Goal: Check status: Check status

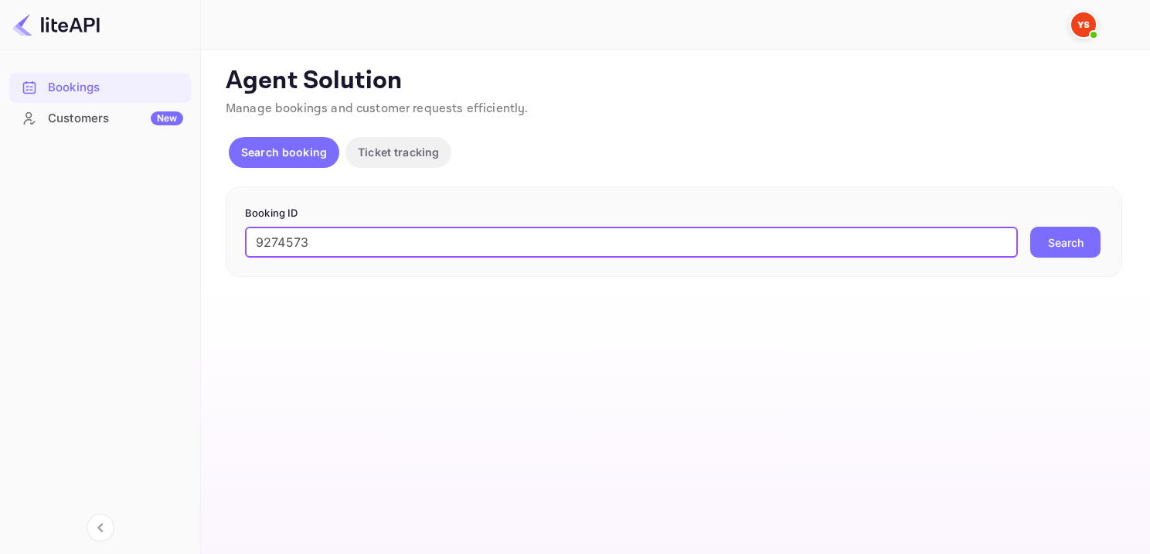
type input "9274573"
click at [1089, 238] on button "Search" at bounding box center [1065, 242] width 70 height 31
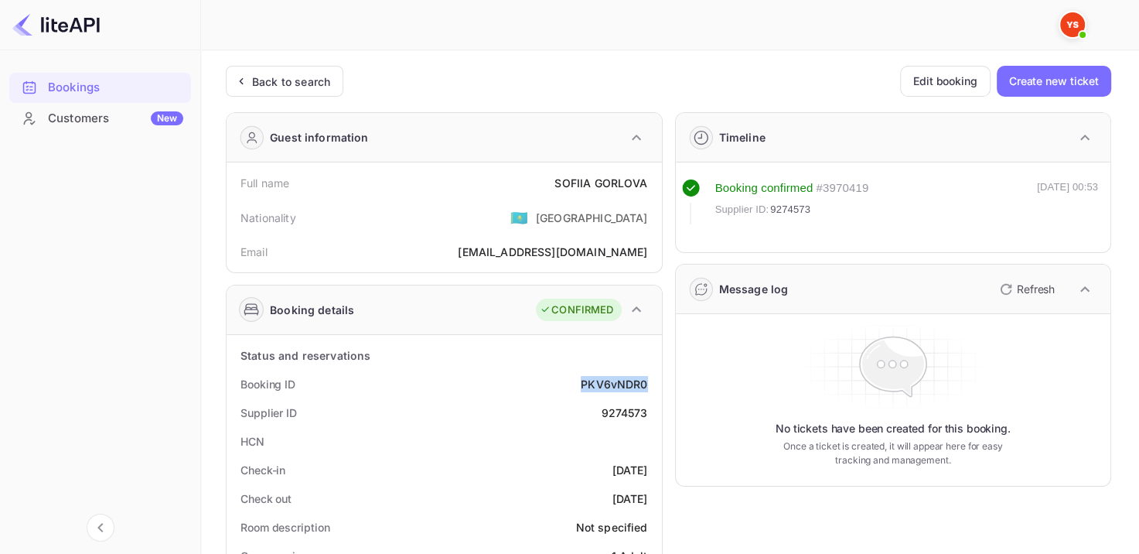
drag, startPoint x: 572, startPoint y: 382, endPoint x: 649, endPoint y: 379, distance: 76.6
click at [647, 380] on div "Booking ID PKV6vNDR0" at bounding box center [444, 384] width 423 height 29
copy div "PKV6vNDR0"
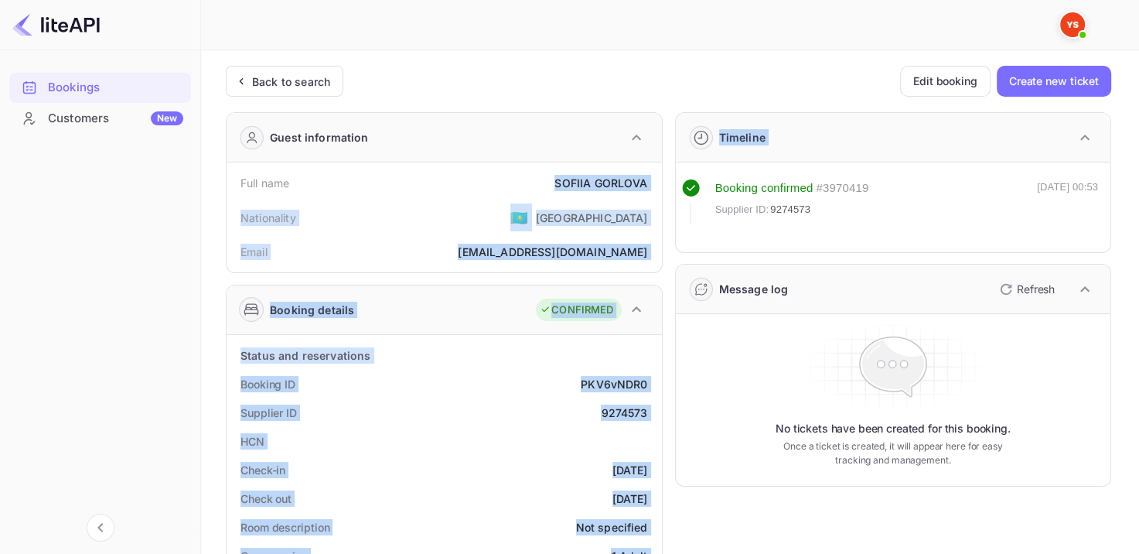
drag, startPoint x: 561, startPoint y: 184, endPoint x: 703, endPoint y: 167, distance: 142.5
click at [703, 166] on div "Booking confirmed # 3970419 Supplier ID: 9274573 05 Sep 2025 00:53" at bounding box center [893, 207] width 435 height 90
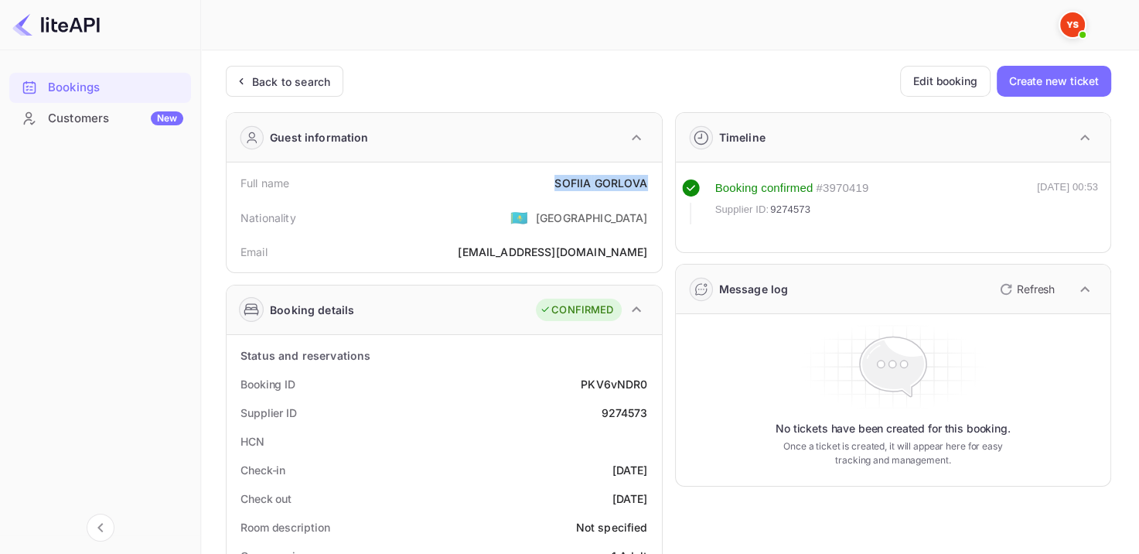
drag, startPoint x: 515, startPoint y: 195, endPoint x: 649, endPoint y: 187, distance: 134.7
click at [649, 187] on div "Full name SOFIIA GORLOVA" at bounding box center [444, 183] width 423 height 29
copy div "SOFIIA GORLOVA"
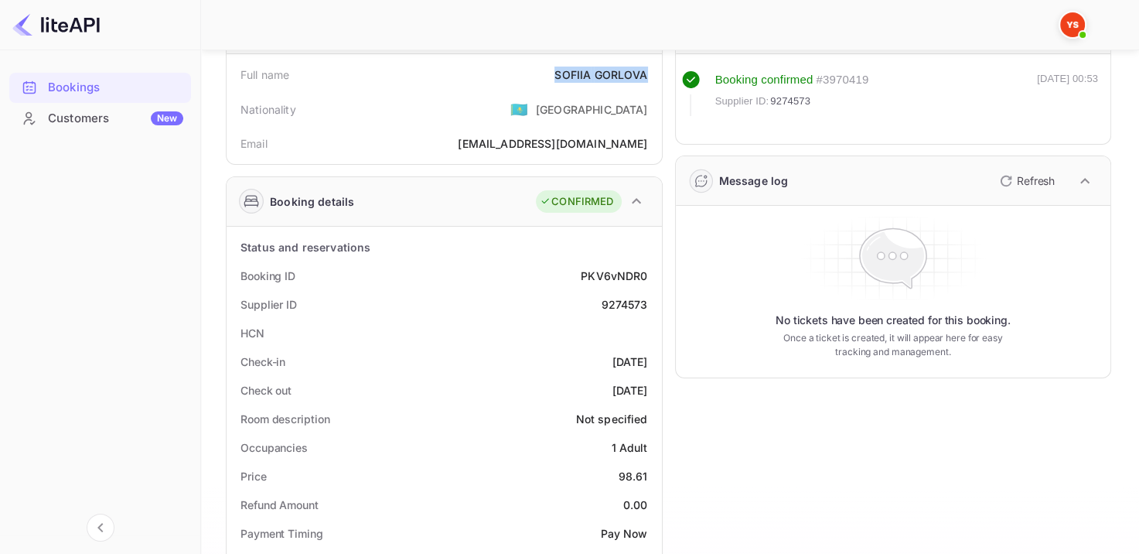
scroll to position [309, 0]
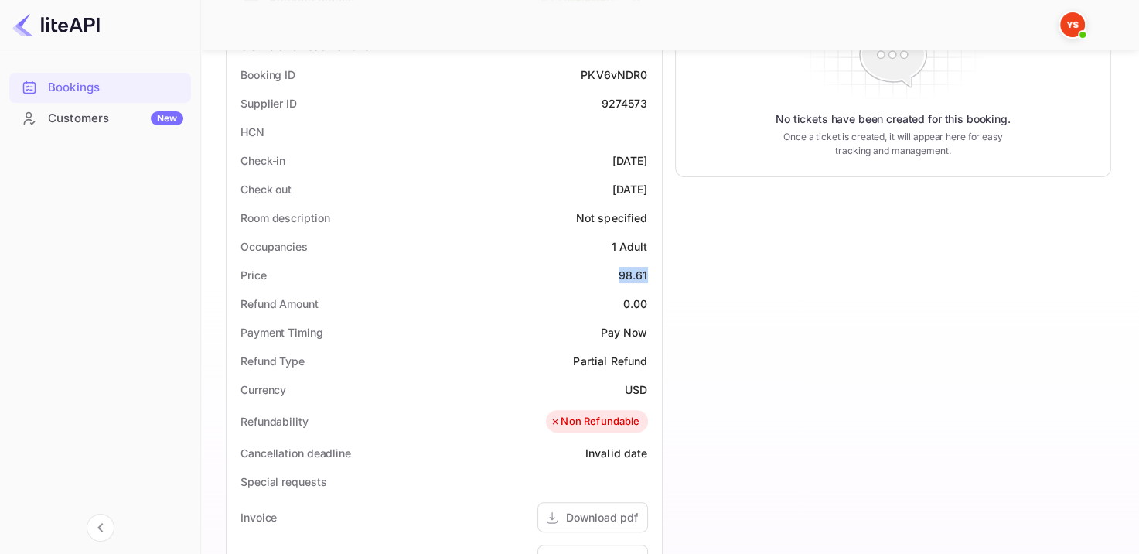
drag, startPoint x: 641, startPoint y: 278, endPoint x: 653, endPoint y: 275, distance: 12.6
click at [652, 276] on div "Price 98.61" at bounding box center [444, 275] width 423 height 29
copy div "98.61"
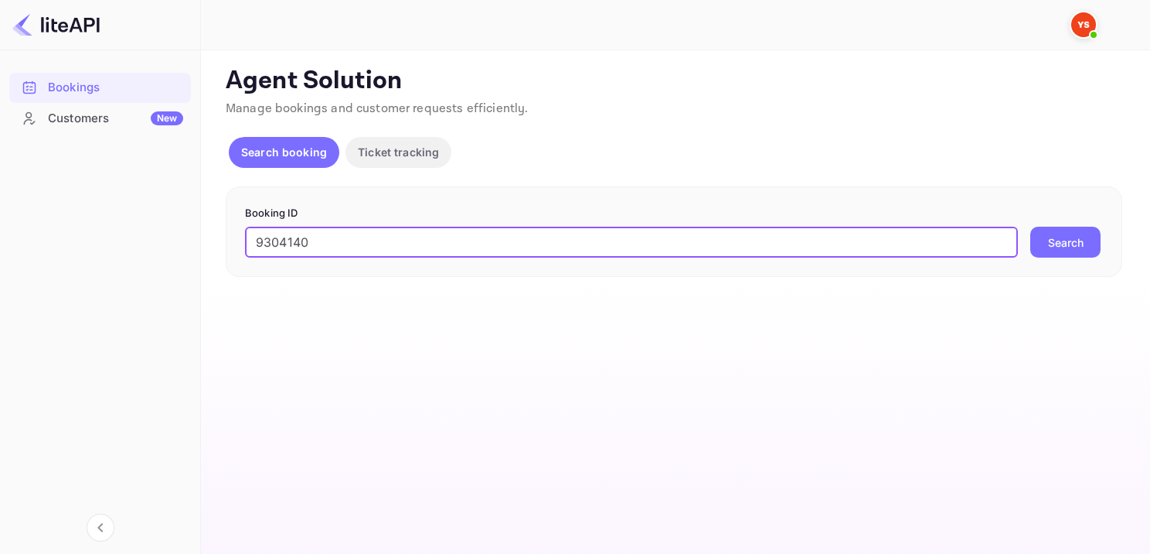
type input "9304140"
click at [1076, 243] on button "Search" at bounding box center [1065, 242] width 70 height 31
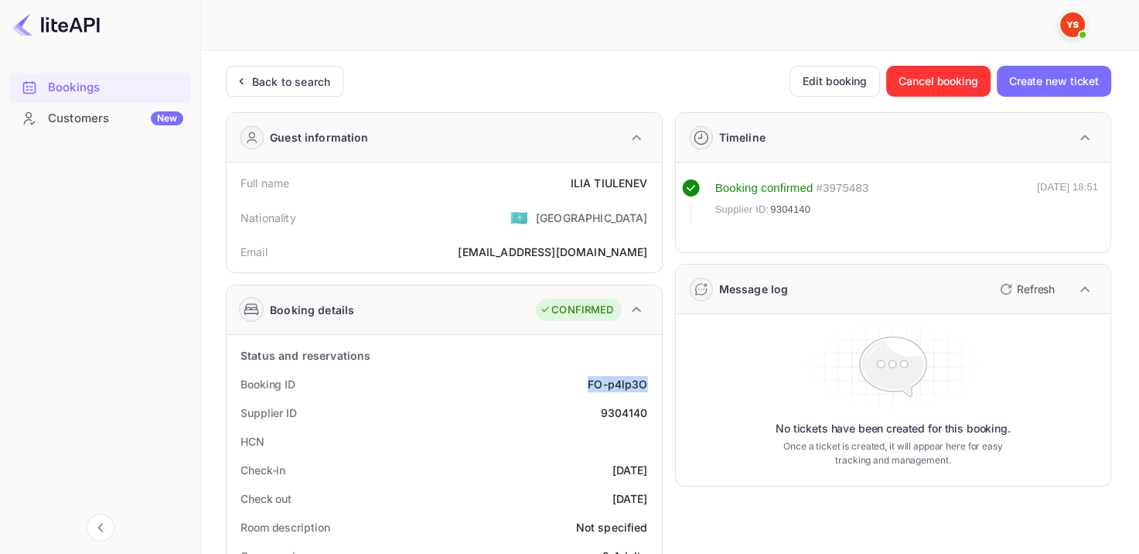
drag, startPoint x: 594, startPoint y: 384, endPoint x: 652, endPoint y: 380, distance: 58.9
click at [652, 380] on div "Booking ID FO-p4lp3O" at bounding box center [444, 384] width 423 height 29
drag, startPoint x: 564, startPoint y: 186, endPoint x: 657, endPoint y: 183, distance: 92.8
click at [657, 183] on div "Full name [PERSON_NAME] Nationality 🇰🇿 [DEMOGRAPHIC_DATA] Email [EMAIL_ADDRESS]…" at bounding box center [444, 217] width 435 height 110
copy div "[PERSON_NAME]"
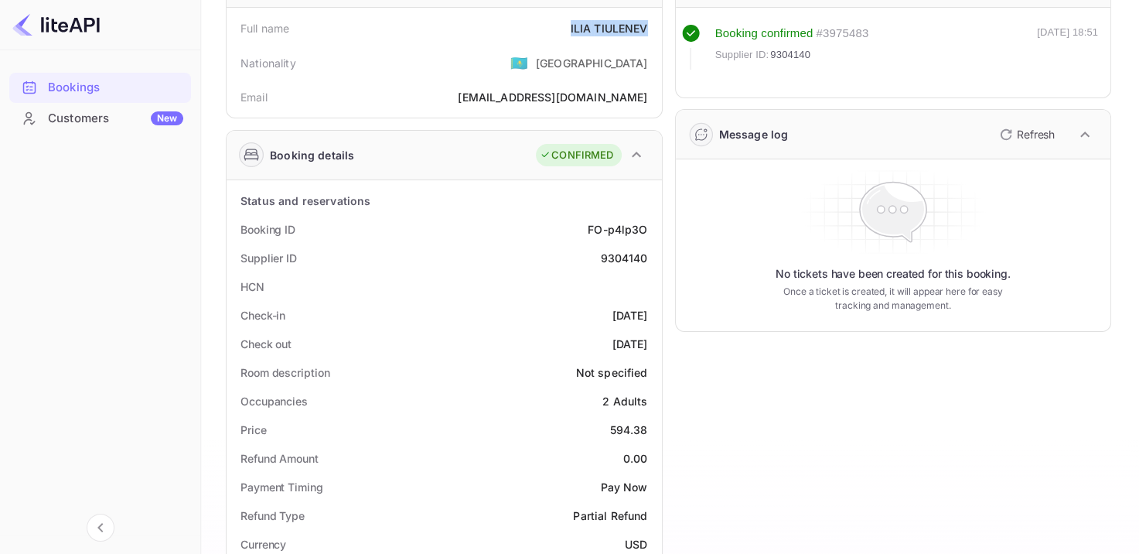
scroll to position [232, 0]
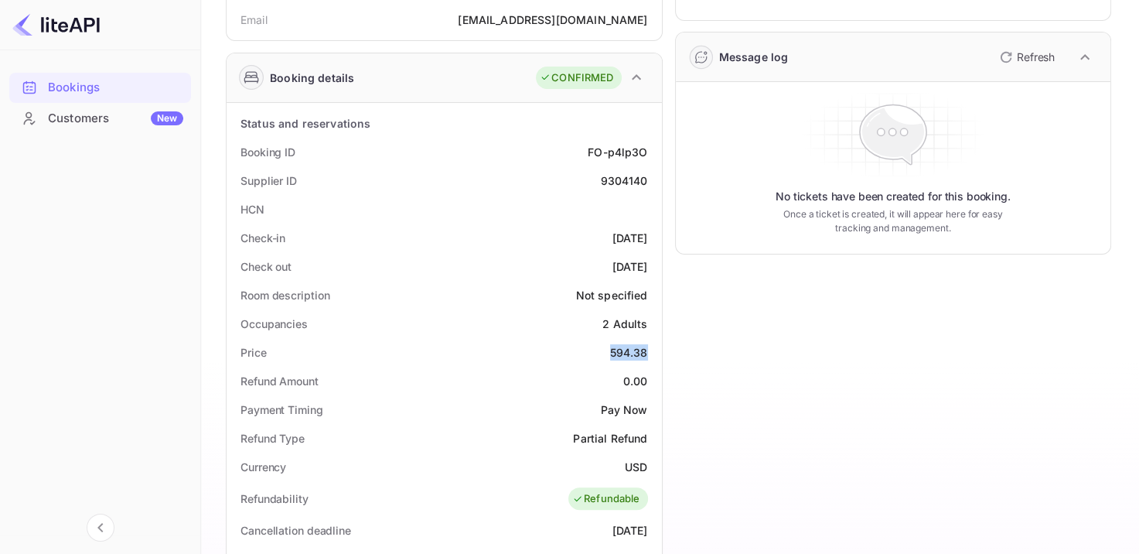
drag, startPoint x: 600, startPoint y: 355, endPoint x: 646, endPoint y: 356, distance: 46.4
click at [646, 356] on div "Price 594.38" at bounding box center [444, 352] width 423 height 29
copy div "594.38"
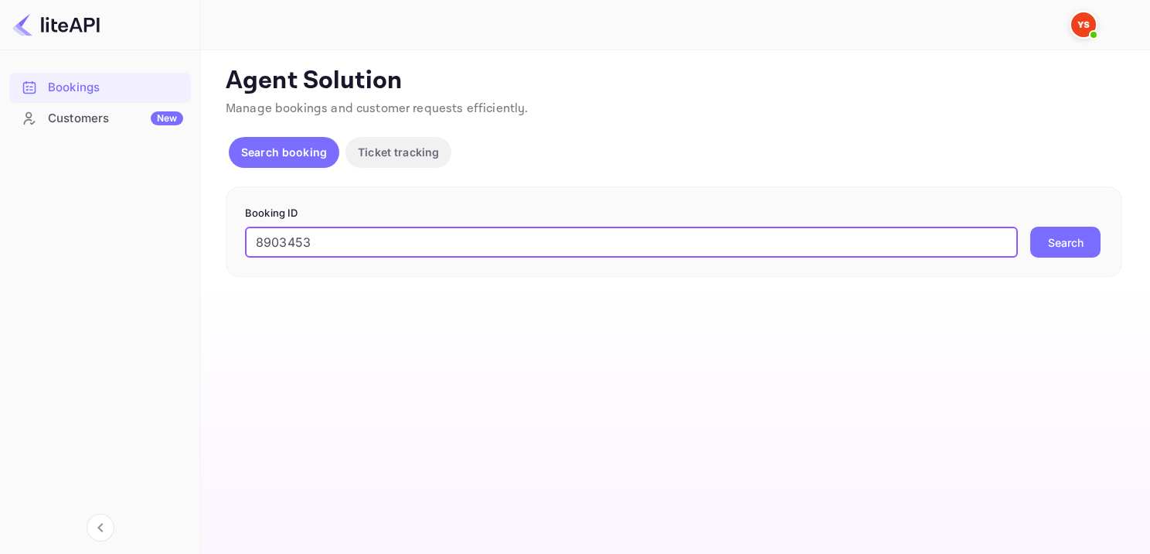
type input "8903453"
click at [1074, 230] on button "Search" at bounding box center [1065, 242] width 70 height 31
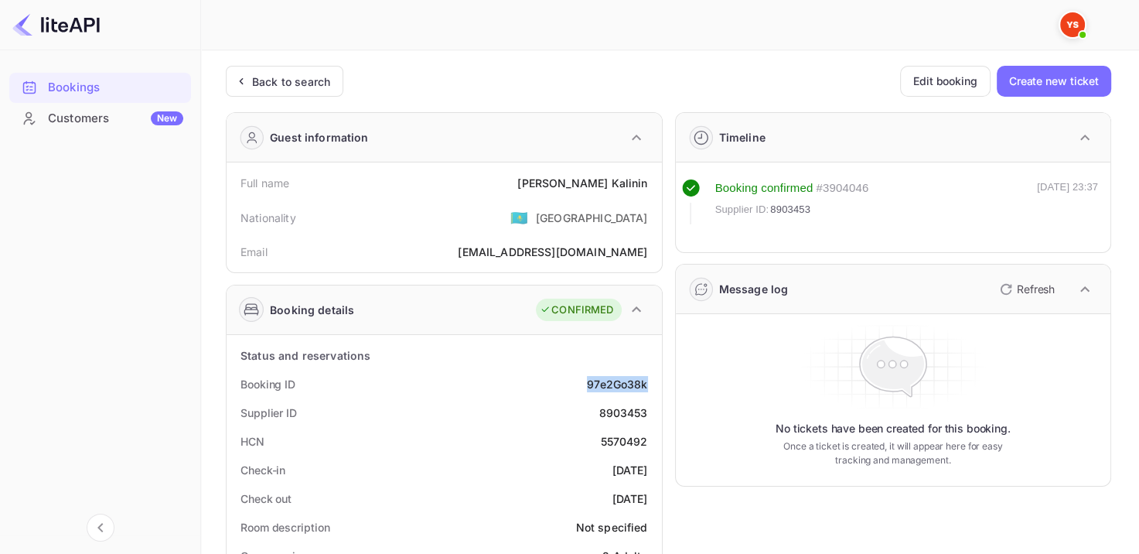
drag, startPoint x: 581, startPoint y: 379, endPoint x: 666, endPoint y: 376, distance: 84.3
copy div "97e2Go38k"
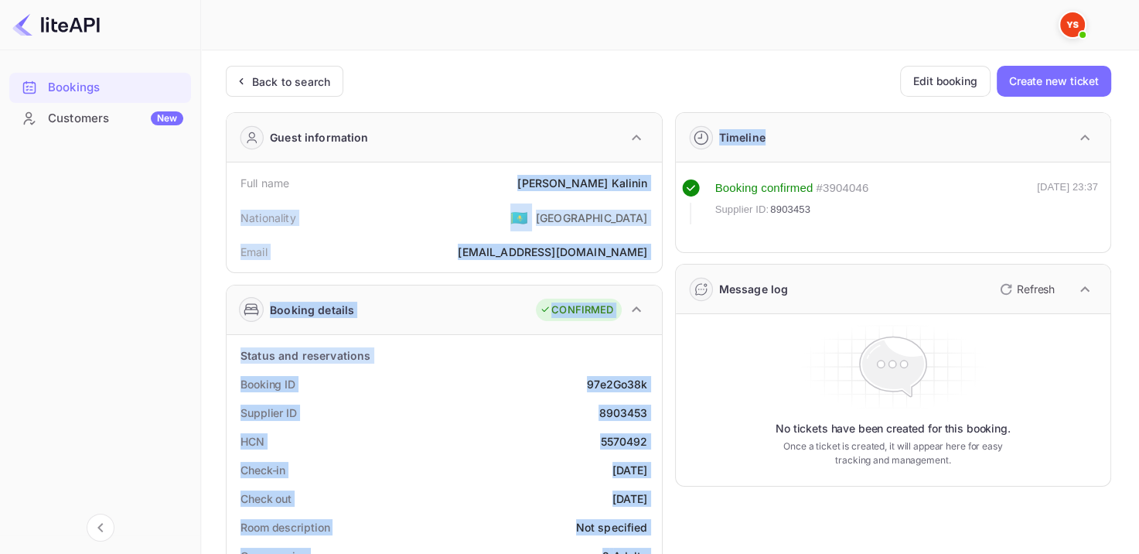
drag, startPoint x: 574, startPoint y: 182, endPoint x: 666, endPoint y: 193, distance: 92.7
drag, startPoint x: 509, startPoint y: 174, endPoint x: 534, endPoint y: 185, distance: 27.0
click at [509, 174] on div "Full name Pavel Kalinin" at bounding box center [444, 183] width 423 height 29
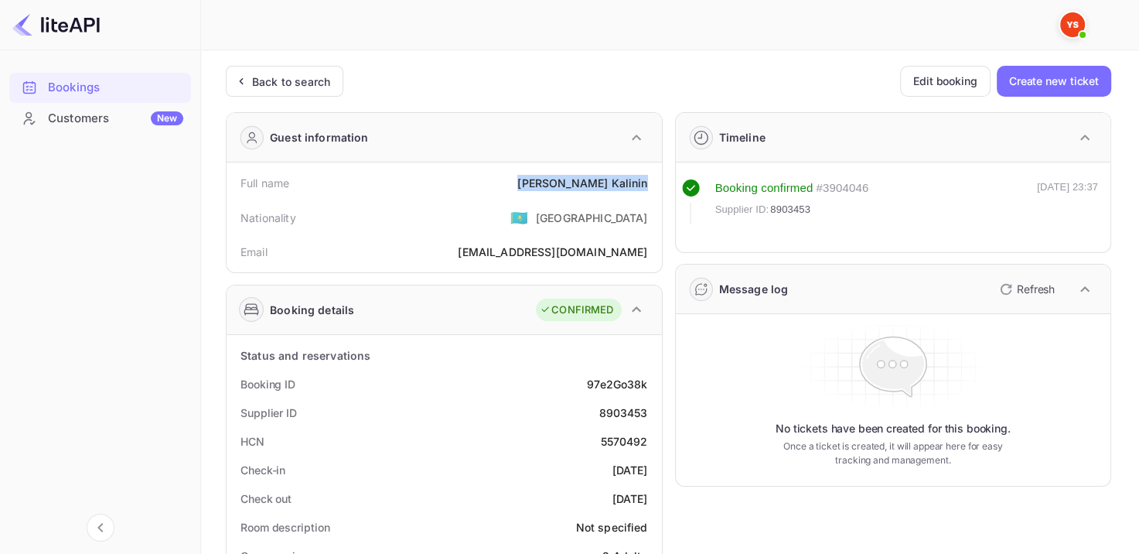
drag, startPoint x: 571, startPoint y: 180, endPoint x: 657, endPoint y: 185, distance: 85.9
click at [657, 185] on div "Full name Pavel Kalinin Nationality 🇰🇿 Kazakhstan Email Natalidomnina16@yandex.…" at bounding box center [444, 217] width 435 height 110
copy div "Pavel Kalinin"
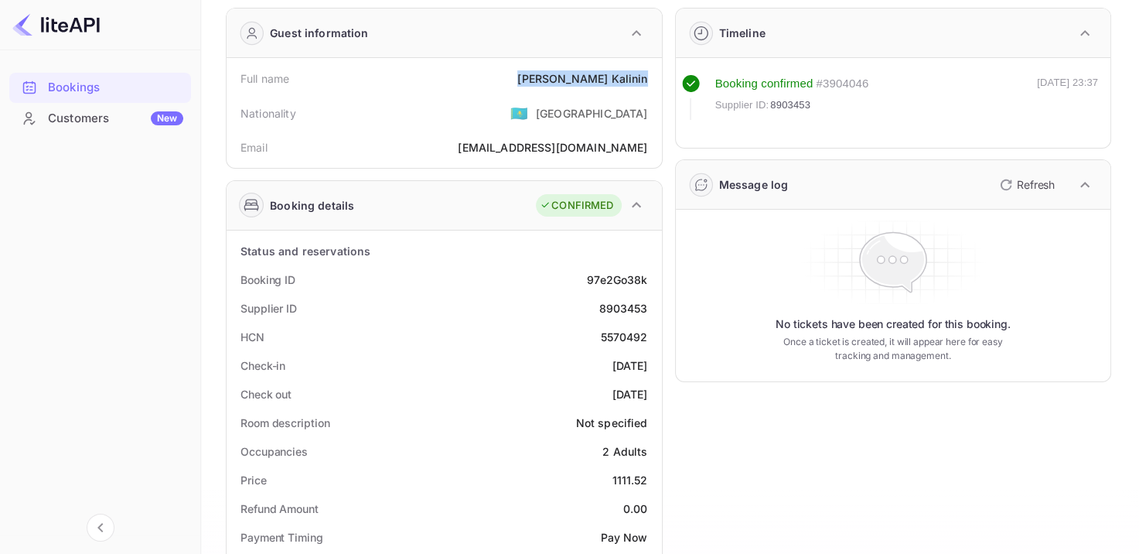
scroll to position [232, 0]
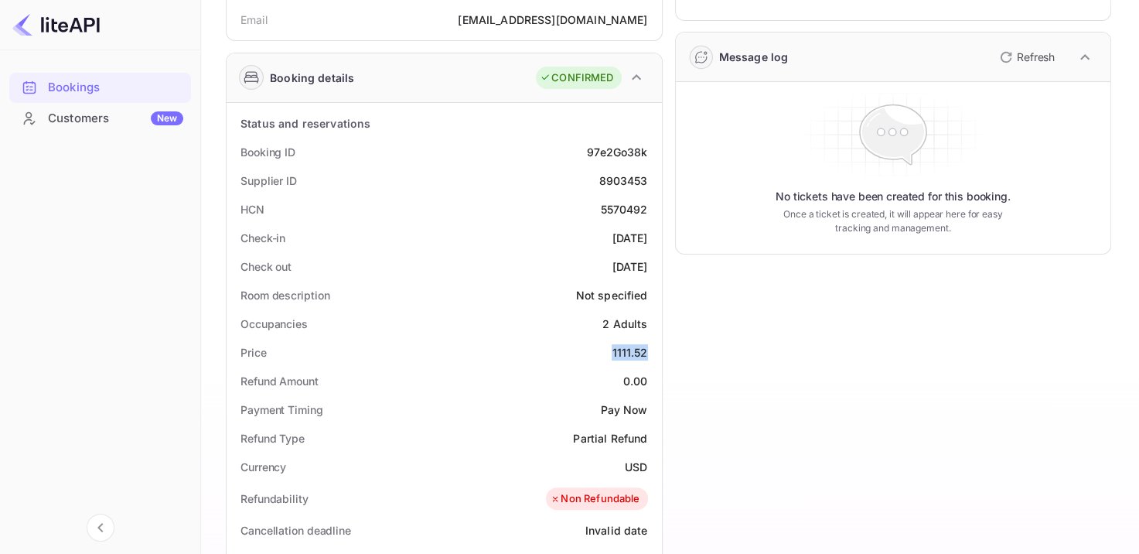
drag, startPoint x: 600, startPoint y: 349, endPoint x: 652, endPoint y: 352, distance: 52.6
click at [652, 352] on div "Price 1111.52" at bounding box center [444, 352] width 423 height 29
copy div "1111.52"
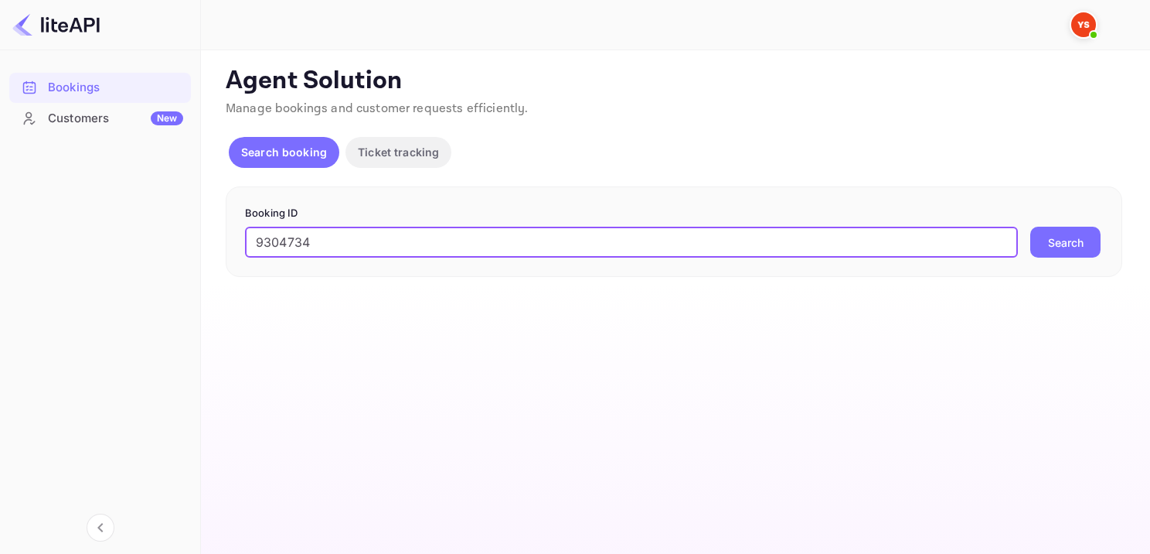
type input "9304734"
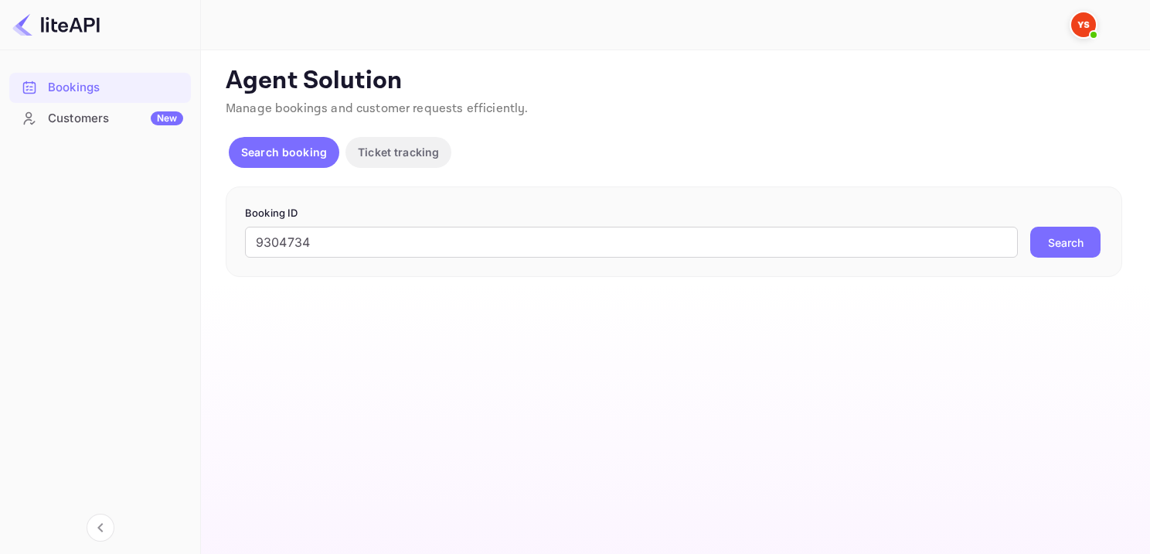
click at [1083, 231] on button "Search" at bounding box center [1065, 242] width 70 height 31
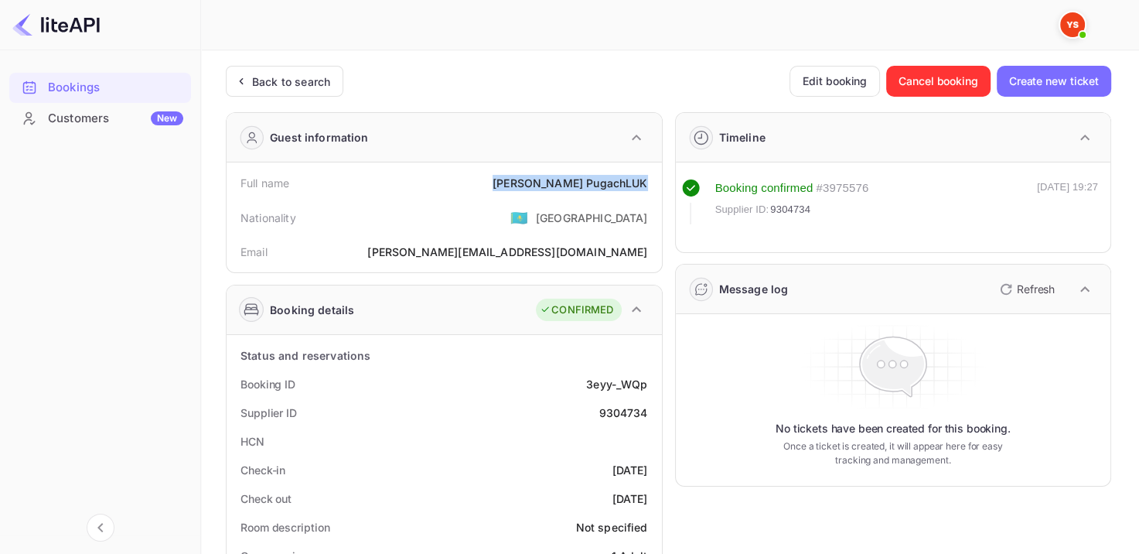
drag, startPoint x: 521, startPoint y: 182, endPoint x: 645, endPoint y: 182, distance: 123.7
click at [645, 182] on div "Full name Nikolai PugachLUK" at bounding box center [444, 183] width 423 height 29
copy div "Nikolai PugachLUK"
click at [554, 199] on div "Nationality 🇰🇿 Kazakhstan" at bounding box center [444, 217] width 423 height 40
drag, startPoint x: 581, startPoint y: 383, endPoint x: 648, endPoint y: 375, distance: 67.0
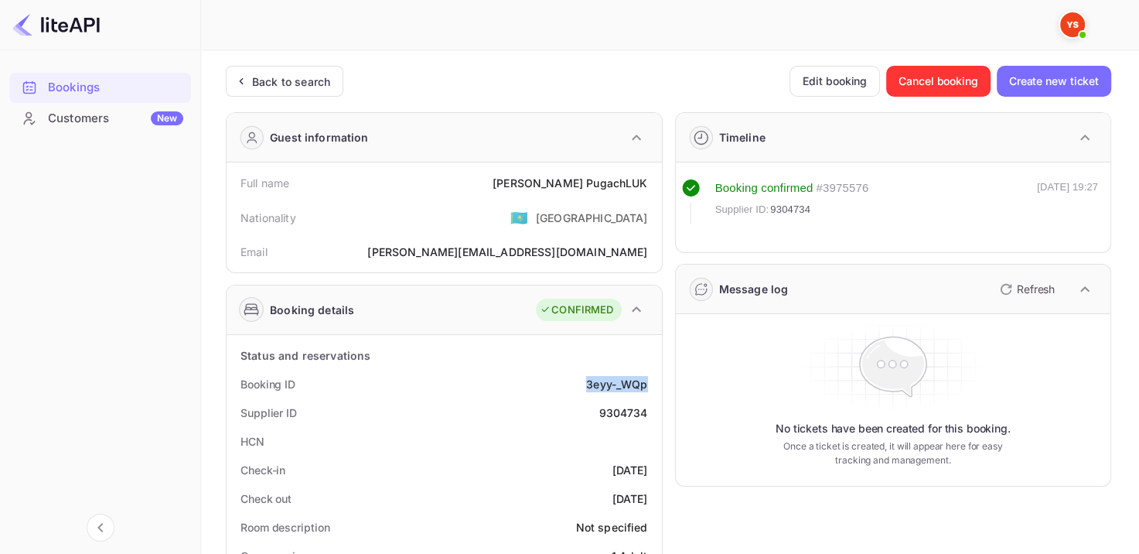
click at [648, 375] on div "Booking ID 3eyy-_WQp" at bounding box center [444, 384] width 423 height 29
copy div "3eyy-_WQp"
drag, startPoint x: 535, startPoint y: 187, endPoint x: 644, endPoint y: 182, distance: 109.1
click at [644, 182] on div "Full name Nikolai PugachLUK" at bounding box center [444, 183] width 423 height 29
copy div "Nikolai PugachLUK"
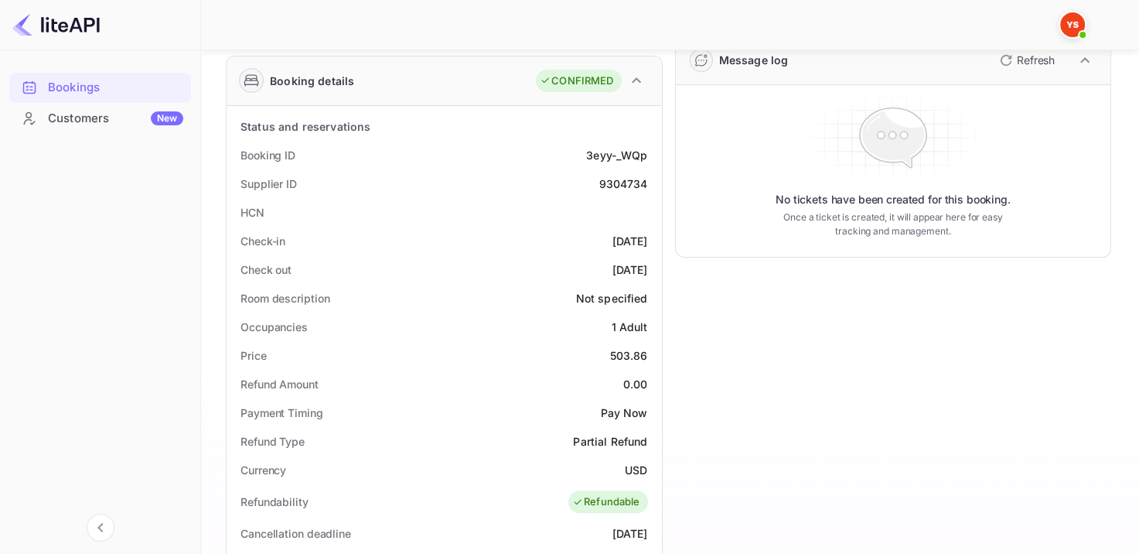
scroll to position [232, 0]
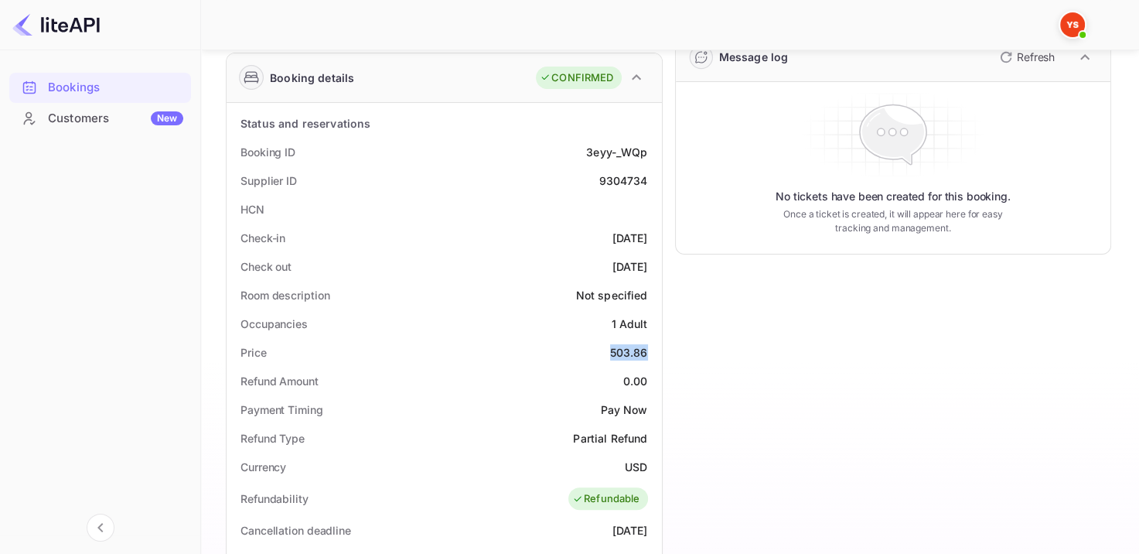
drag, startPoint x: 597, startPoint y: 348, endPoint x: 661, endPoint y: 346, distance: 64.2
click at [647, 346] on div "Price 503.86" at bounding box center [444, 352] width 423 height 29
copy div "503.86"
